Goal: Information Seeking & Learning: Learn about a topic

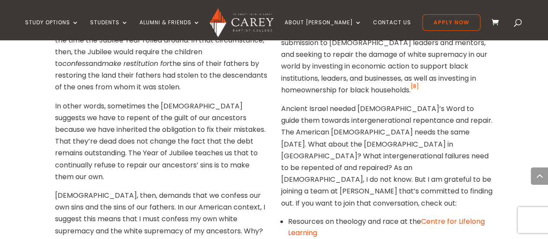
scroll to position [1990, 0]
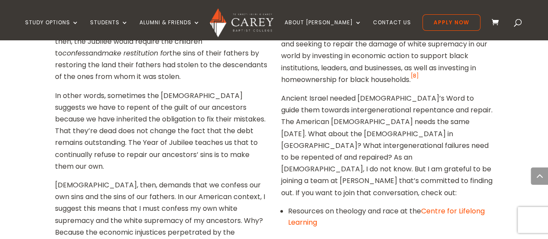
drag, startPoint x: 551, startPoint y: 16, endPoint x: 515, endPoint y: 127, distance: 116.7
click at [515, 127] on html "Study Options Certificate in [DEMOGRAPHIC_DATA] Leadership (Micro-credential) I…" at bounding box center [274, 164] width 548 height 4309
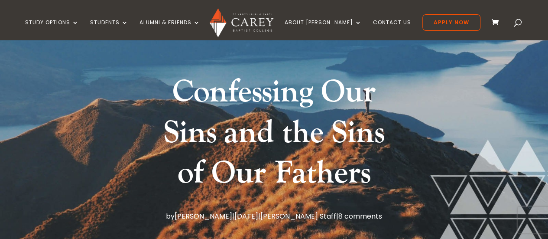
scroll to position [36, 0]
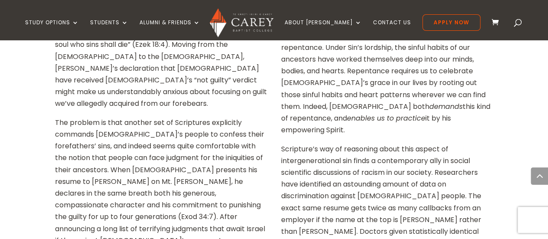
scroll to position [940, 0]
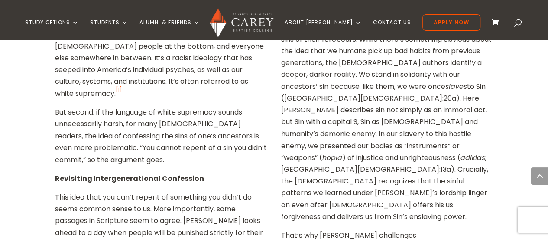
scroll to position [696, 0]
